Goal: Obtain resource: Download file/media

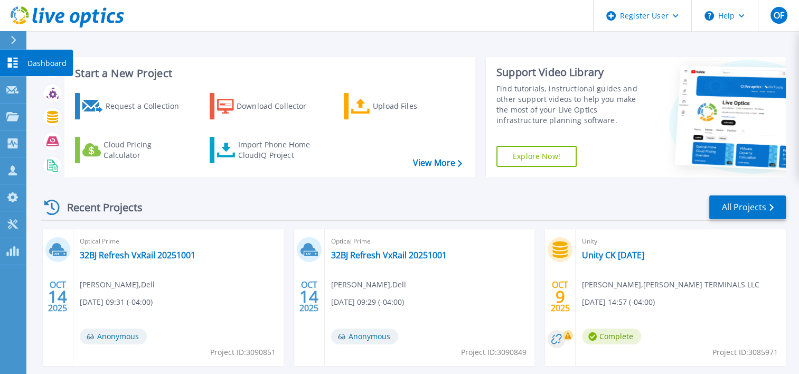
click at [6, 61] on icon at bounding box center [12, 63] width 13 height 10
click at [4, 60] on link "Dashboard Dashboard" at bounding box center [13, 63] width 26 height 27
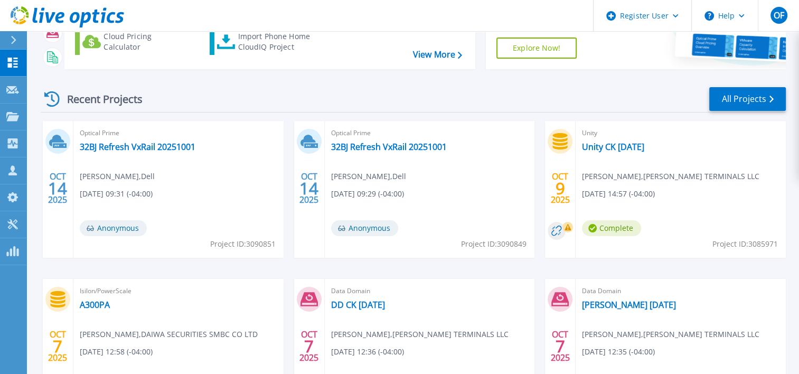
scroll to position [53, 0]
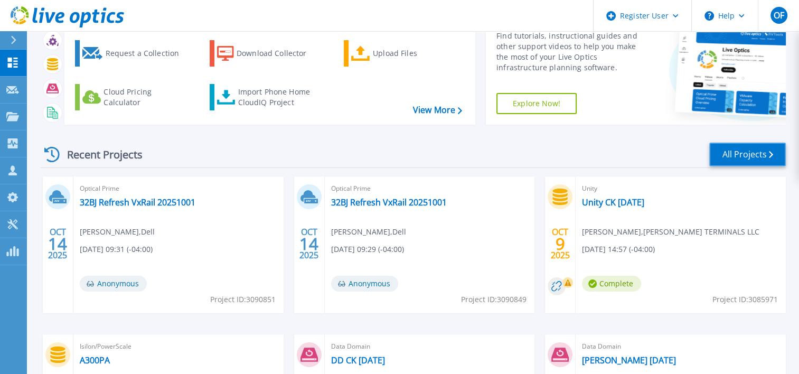
click at [764, 152] on link "All Projects" at bounding box center [747, 155] width 77 height 24
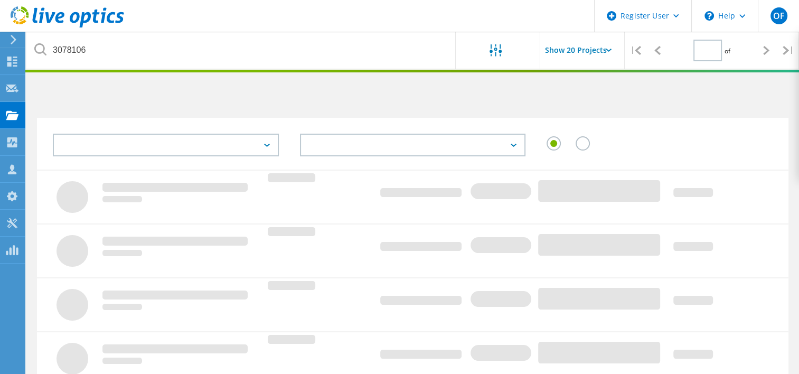
type input "1"
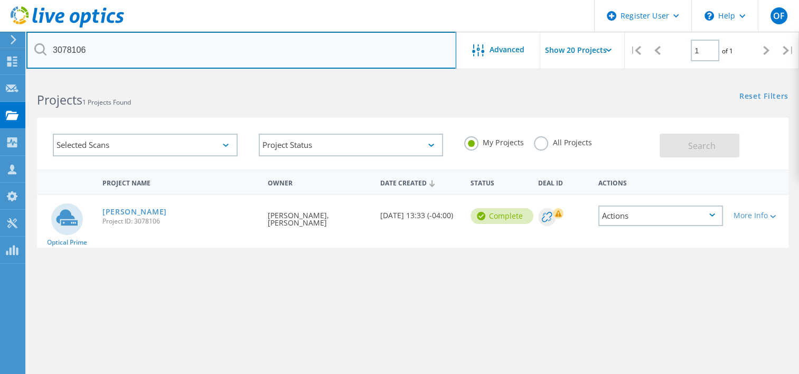
drag, startPoint x: 112, startPoint y: 53, endPoint x: 13, endPoint y: 43, distance: 99.8
click at [13, 77] on div "Register User \n Help Explore Helpful Articles Contact Support OF Dell User Oba…" at bounding box center [399, 282] width 799 height 410
type input "3"
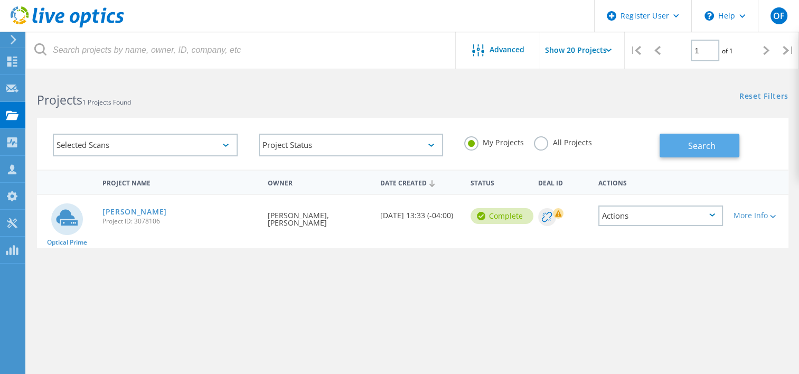
click at [681, 148] on button "Search" at bounding box center [699, 146] width 80 height 24
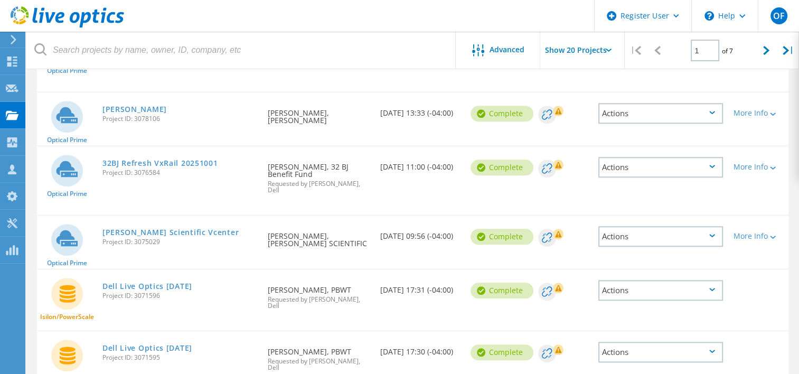
scroll to position [1066, 0]
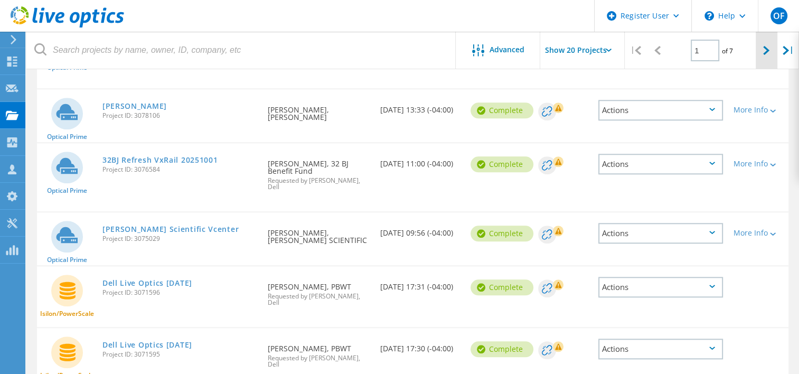
click at [763, 55] on icon at bounding box center [766, 50] width 6 height 9
type input "2"
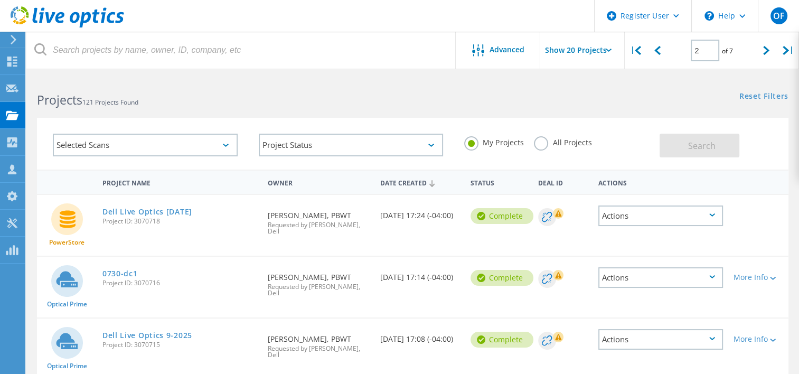
scroll to position [53, 0]
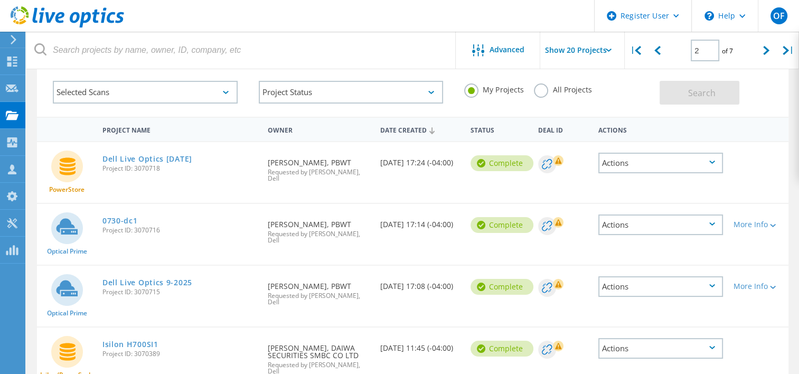
drag, startPoint x: 161, startPoint y: 280, endPoint x: 136, endPoint y: 280, distance: 25.3
click at [136, 289] on span "Project ID: 3070715" at bounding box center [179, 292] width 155 height 6
copy span "3070715"
click at [124, 217] on link "0730-dc1" at bounding box center [119, 220] width 35 height 7
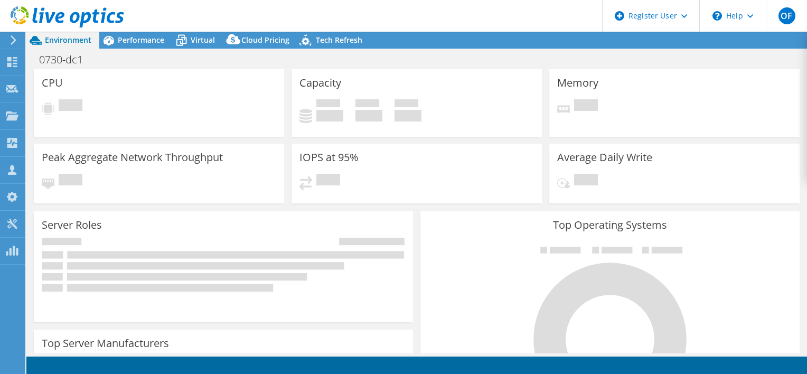
select select "USD"
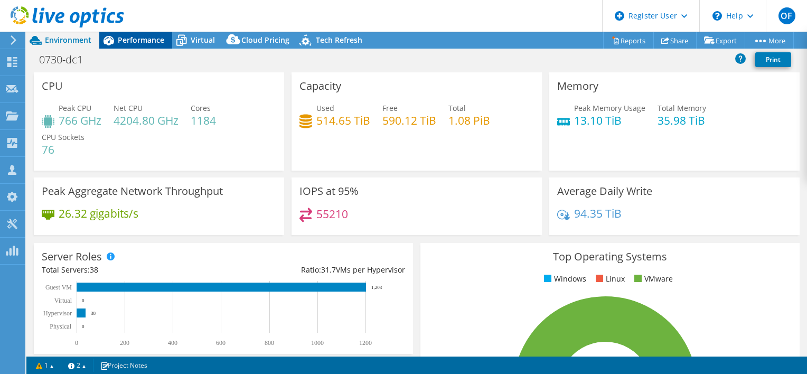
click at [136, 43] on span "Performance" at bounding box center [141, 40] width 46 height 10
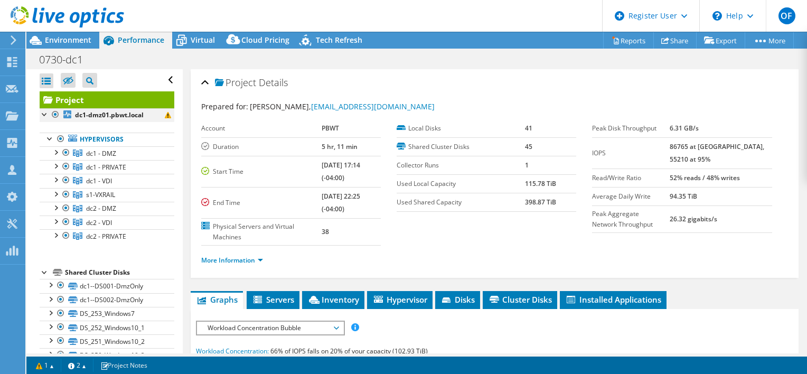
click at [55, 114] on div at bounding box center [55, 114] width 11 height 13
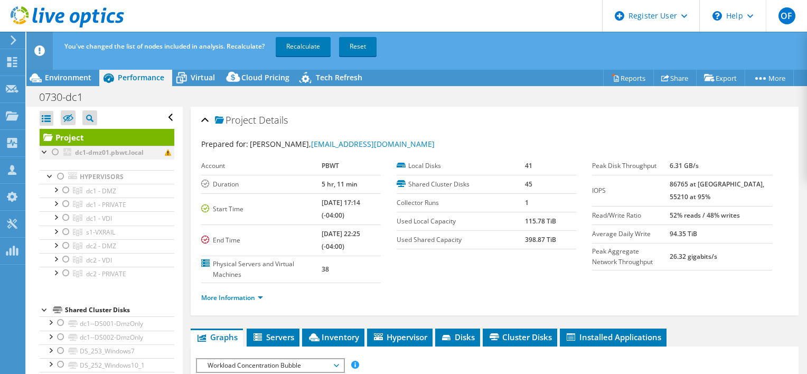
click at [53, 153] on div at bounding box center [55, 152] width 11 height 13
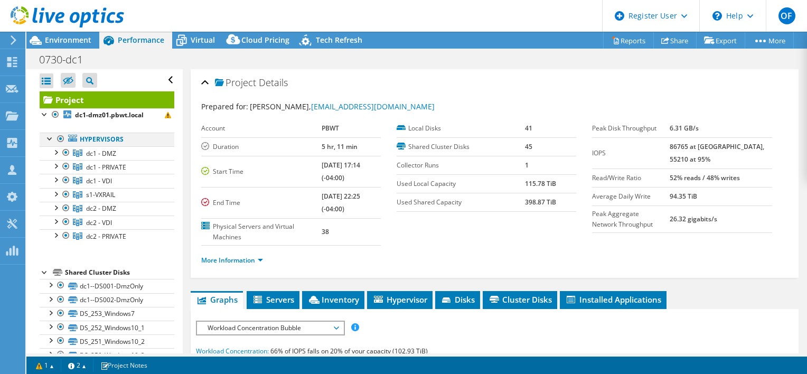
click at [61, 139] on div at bounding box center [60, 139] width 11 height 13
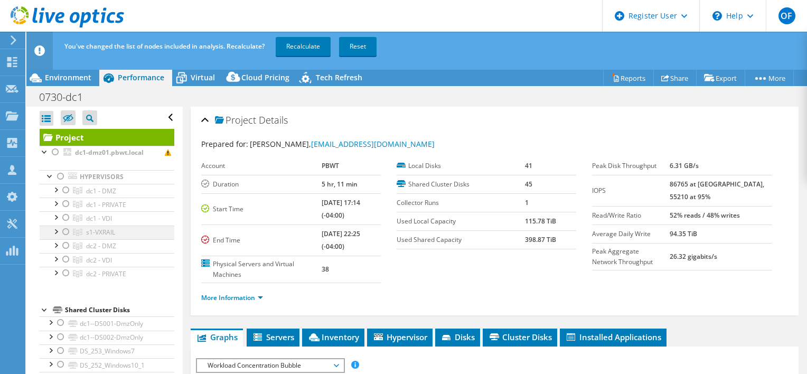
click at [67, 233] on div at bounding box center [66, 231] width 11 height 13
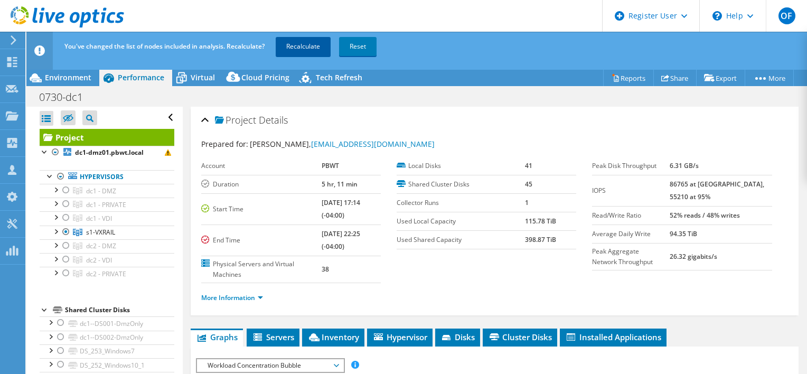
click at [300, 49] on link "Recalculate" at bounding box center [303, 46] width 55 height 19
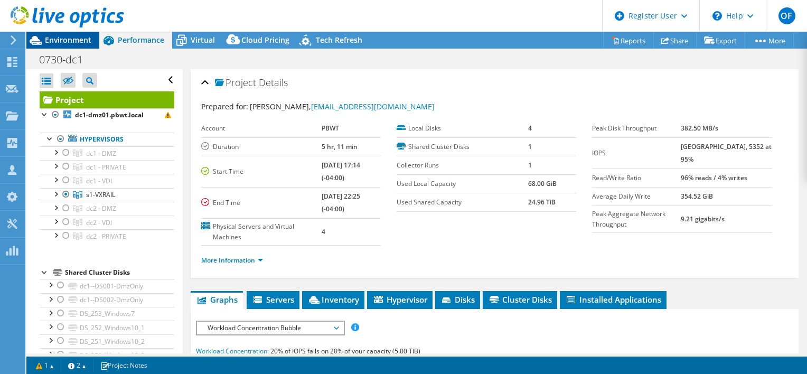
click at [61, 41] on span "Environment" at bounding box center [68, 40] width 46 height 10
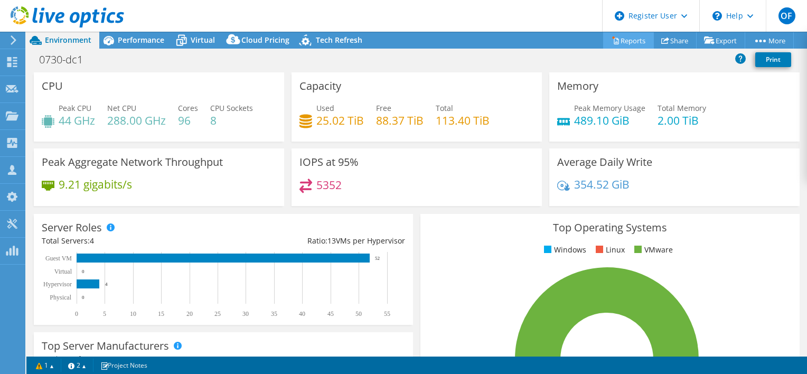
click at [624, 36] on link "Reports" at bounding box center [628, 40] width 51 height 16
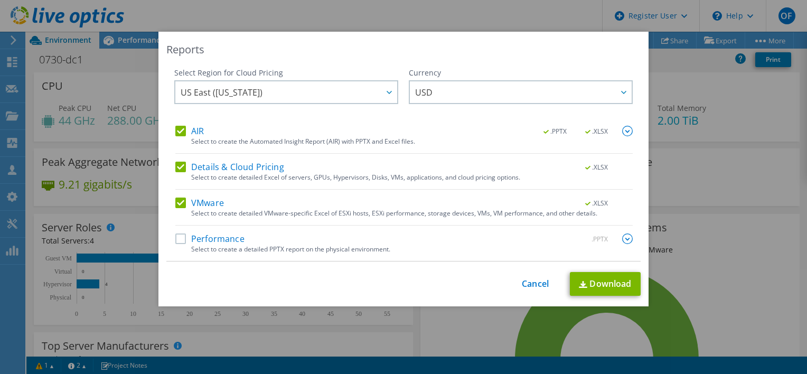
click at [175, 237] on label "Performance" at bounding box center [209, 238] width 69 height 11
click at [0, 0] on input "Performance" at bounding box center [0, 0] width 0 height 0
click at [598, 279] on link "Download" at bounding box center [605, 284] width 71 height 24
click at [530, 283] on link "Cancel" at bounding box center [535, 284] width 27 height 10
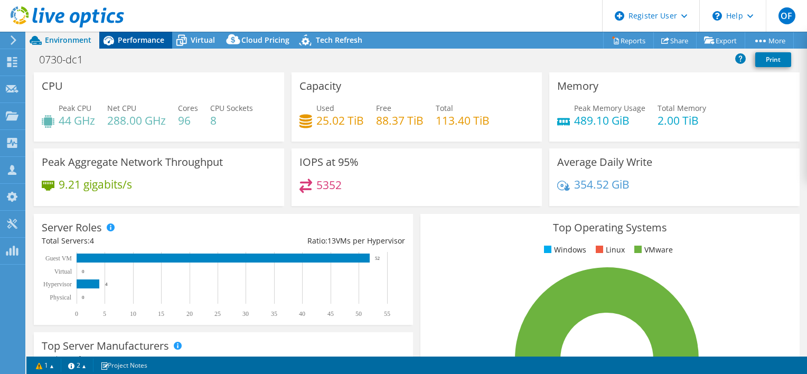
click at [141, 41] on span "Performance" at bounding box center [141, 40] width 46 height 10
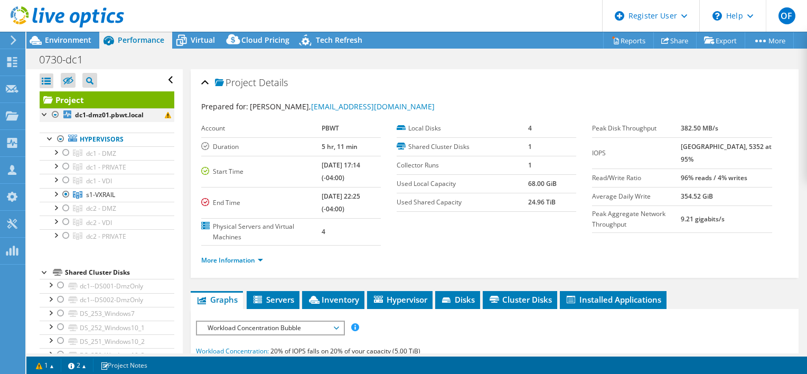
click at [53, 114] on div at bounding box center [55, 114] width 11 height 13
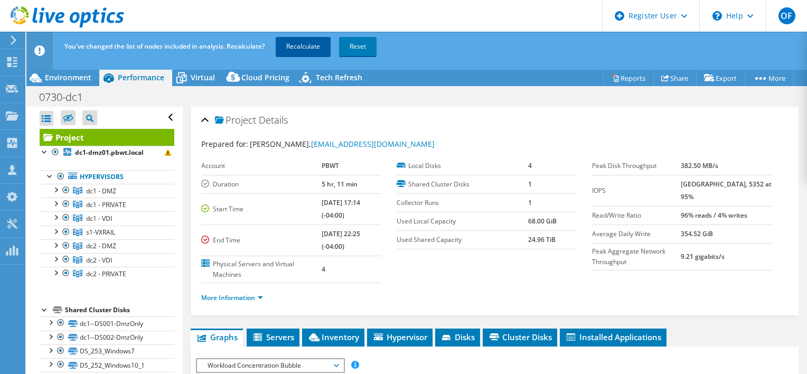
click at [301, 49] on link "Recalculate" at bounding box center [303, 46] width 55 height 19
